Goal: Find specific page/section

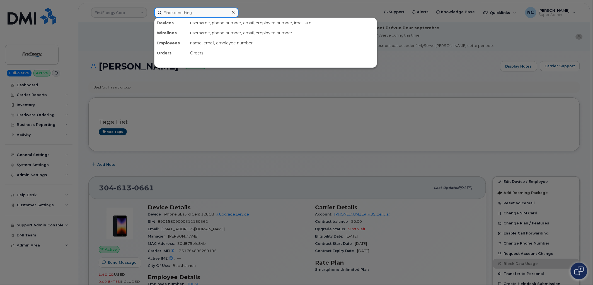
click at [201, 10] on input at bounding box center [196, 13] width 84 height 10
paste input "480-849-6487"
type input "480-849-6487"
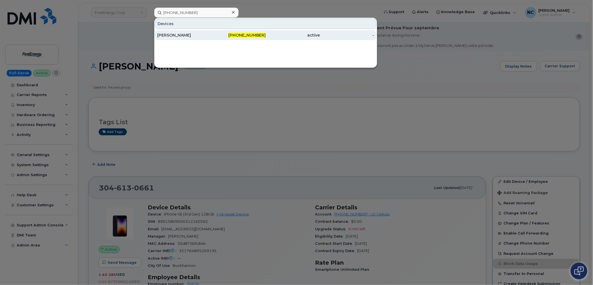
click at [212, 32] on div "Ignacio Gudino" at bounding box center [239, 35] width 54 height 10
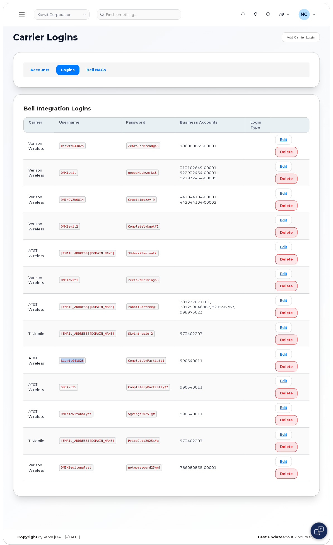
drag, startPoint x: 156, startPoint y: 366, endPoint x: 127, endPoint y: 370, distance: 29.0
click at [121, 370] on td "kiewit041825" at bounding box center [87, 360] width 67 height 27
copy code "kiewit041825"
drag, startPoint x: 237, startPoint y: 372, endPoint x: 197, endPoint y: 372, distance: 40.4
click at [175, 372] on td "CompletelyPartial$1" at bounding box center [148, 360] width 54 height 27
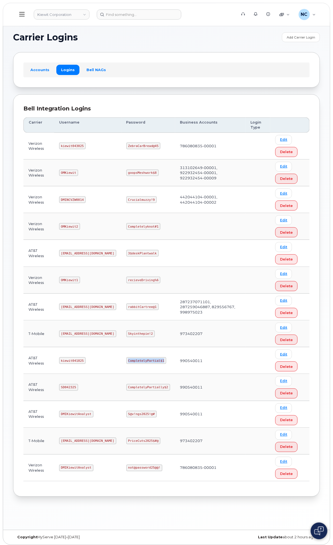
copy code "CompletelyPartial$1"
